Goal: Browse casually: Explore the website without a specific task or goal

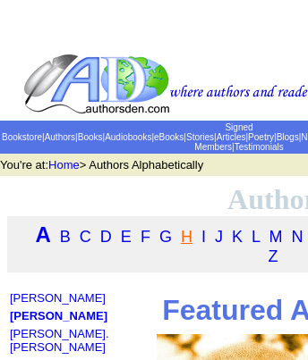
click at [185, 241] on link "H" at bounding box center [187, 237] width 12 height 18
